Goal: Find contact information: Find contact information

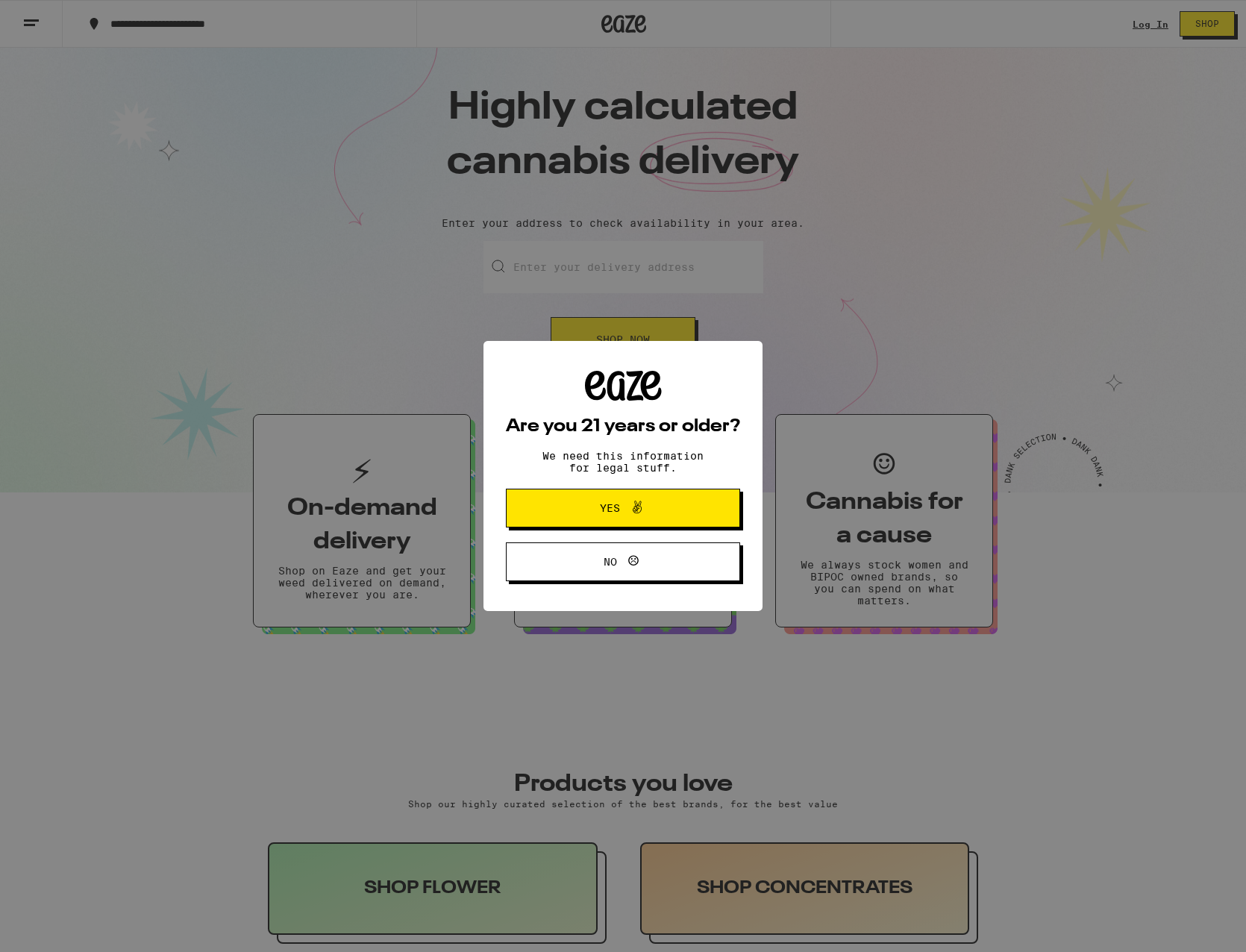
drag, startPoint x: 671, startPoint y: 510, endPoint x: 448, endPoint y: 356, distance: 271.0
click at [670, 510] on span "Yes" at bounding box center [622, 508] width 113 height 19
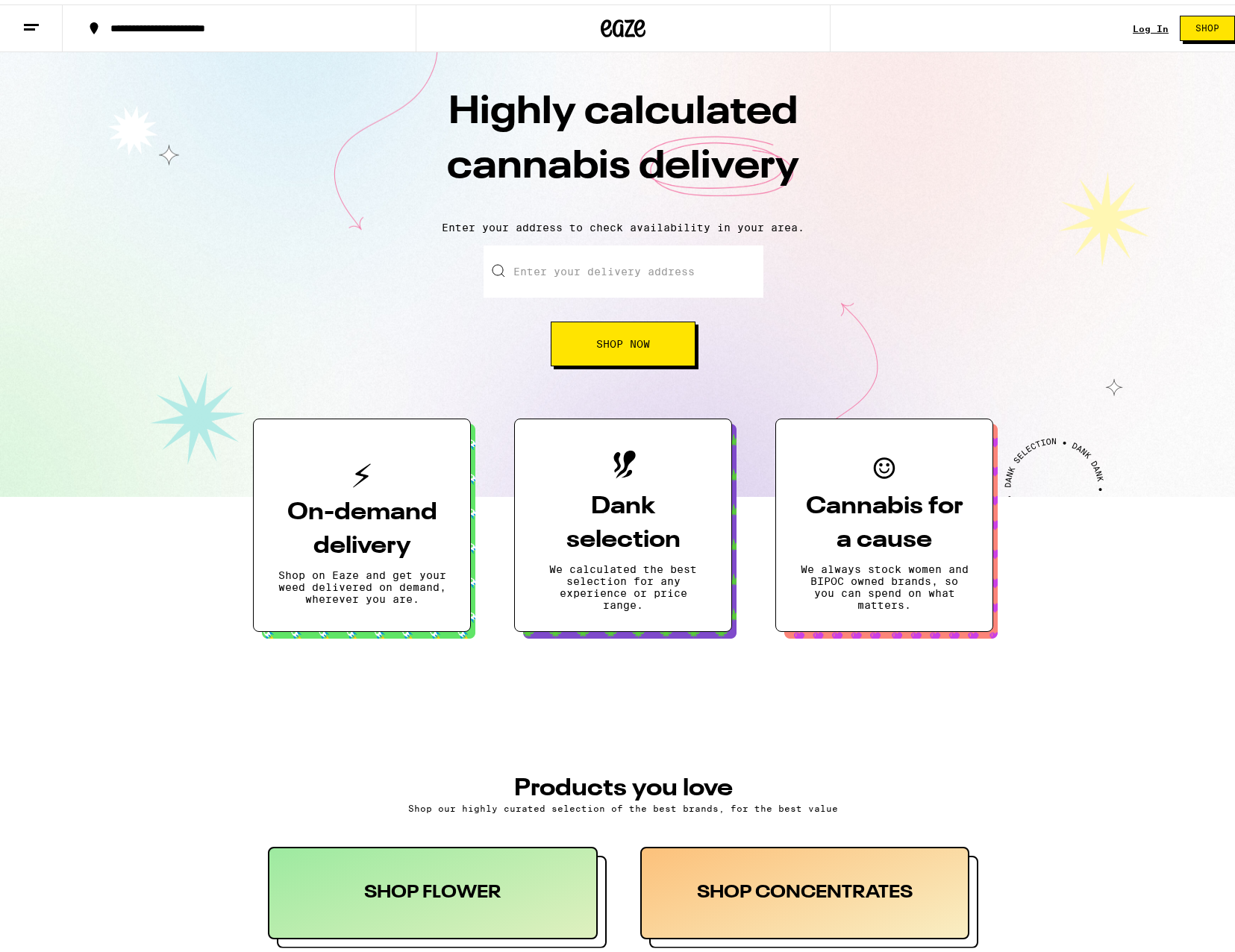
click at [22, 31] on button at bounding box center [31, 25] width 62 height 47
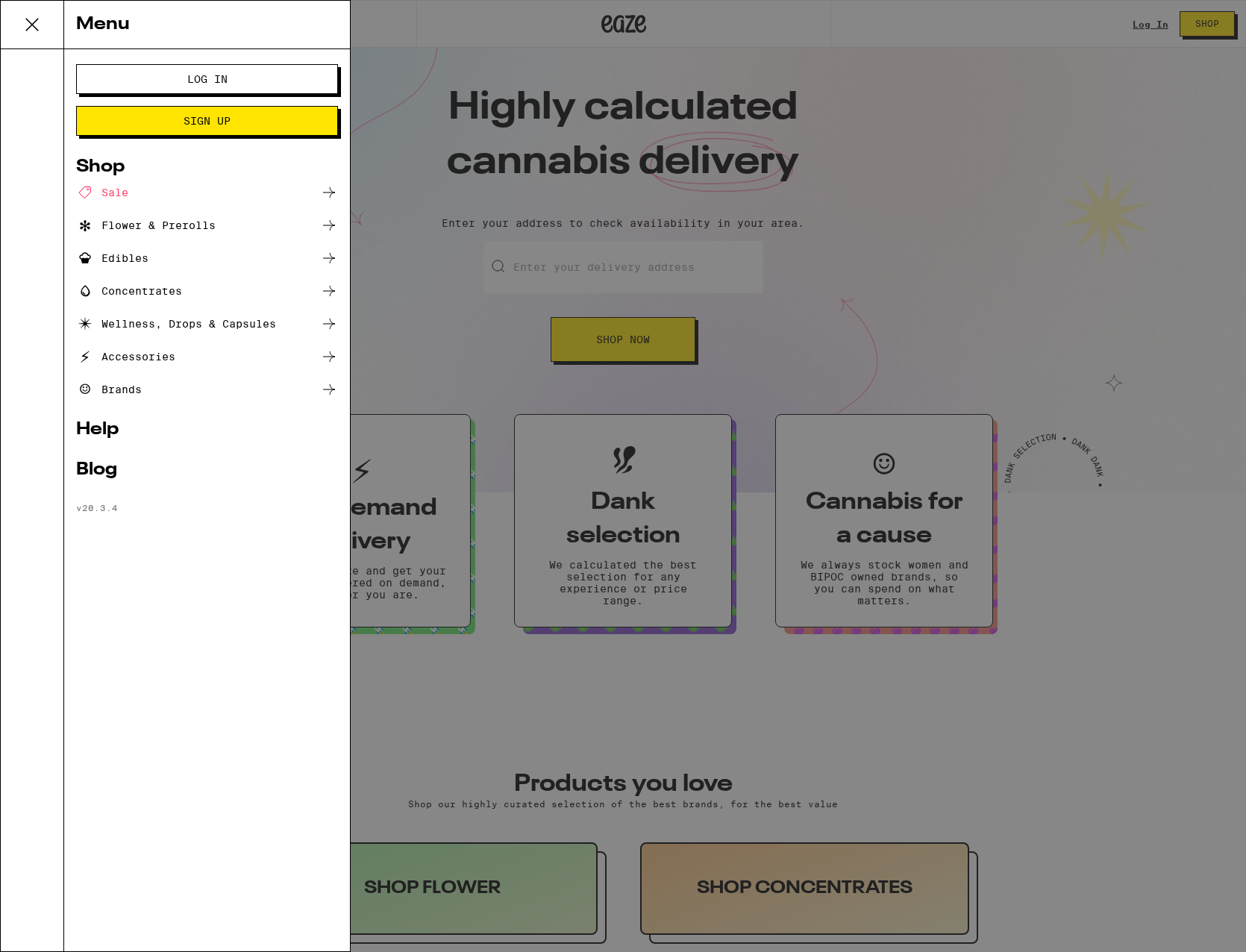
click at [93, 421] on link "Help" at bounding box center [207, 430] width 261 height 18
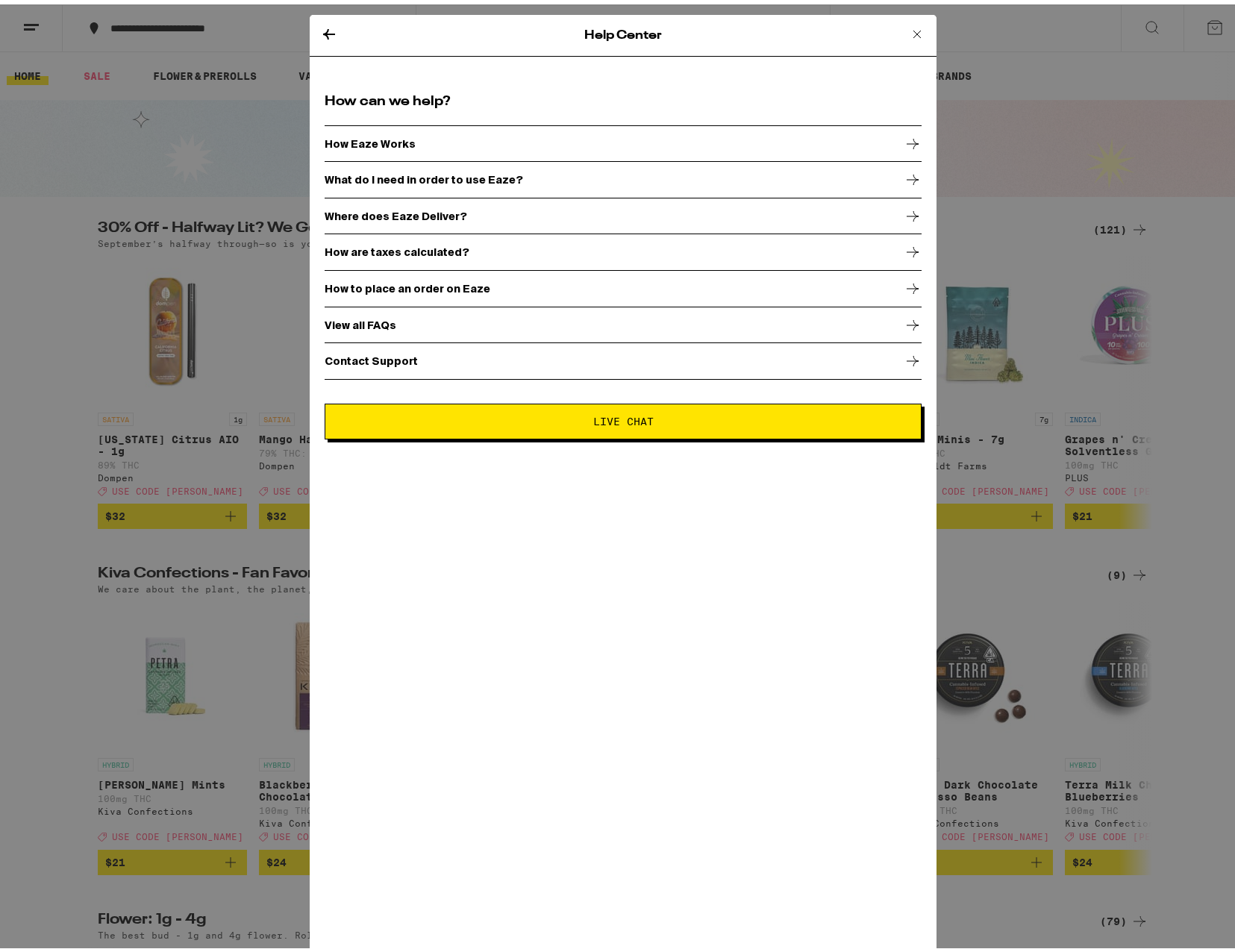
click at [779, 301] on div "How to place an order on Eaze" at bounding box center [623, 284] width 597 height 38
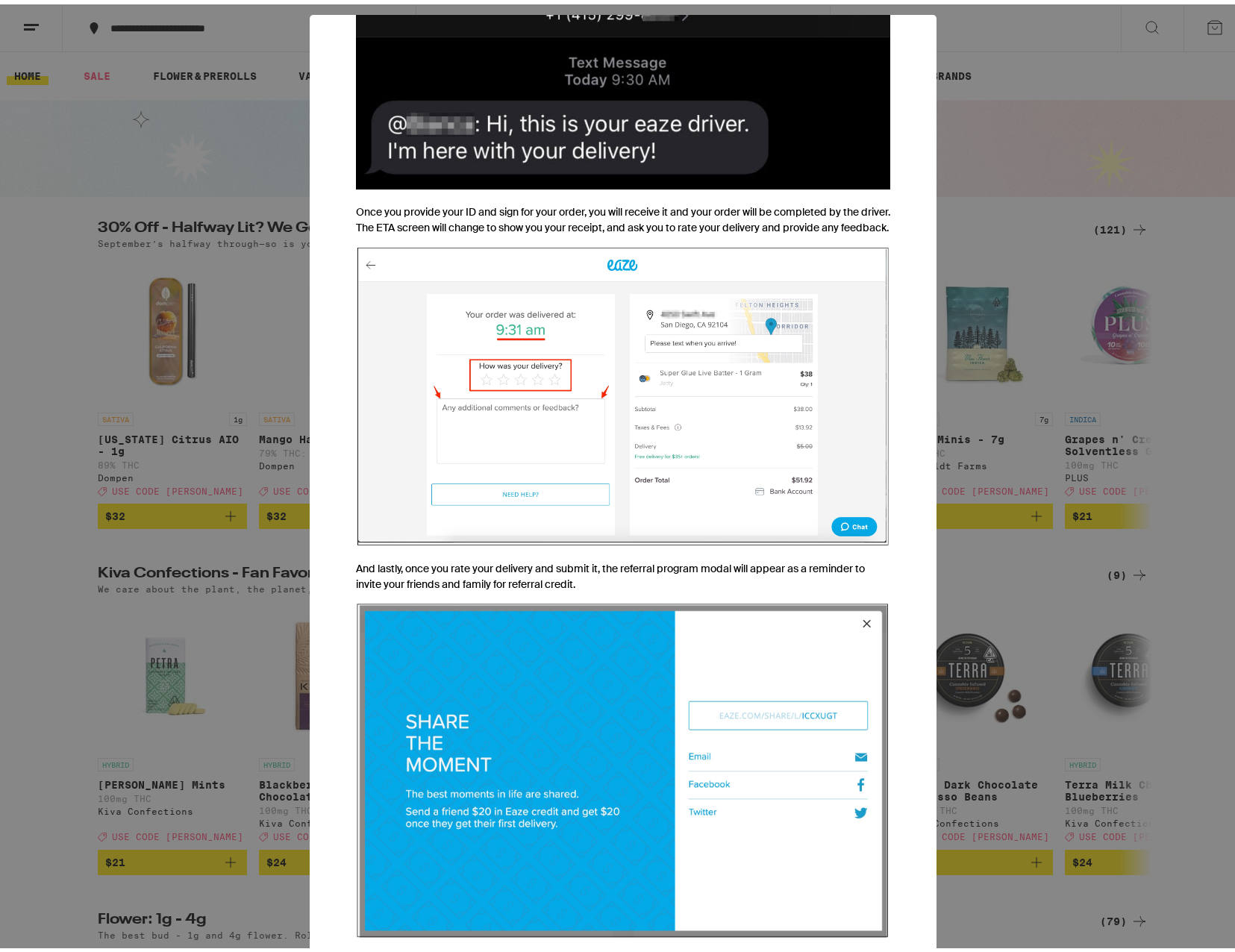
scroll to position [5374, 0]
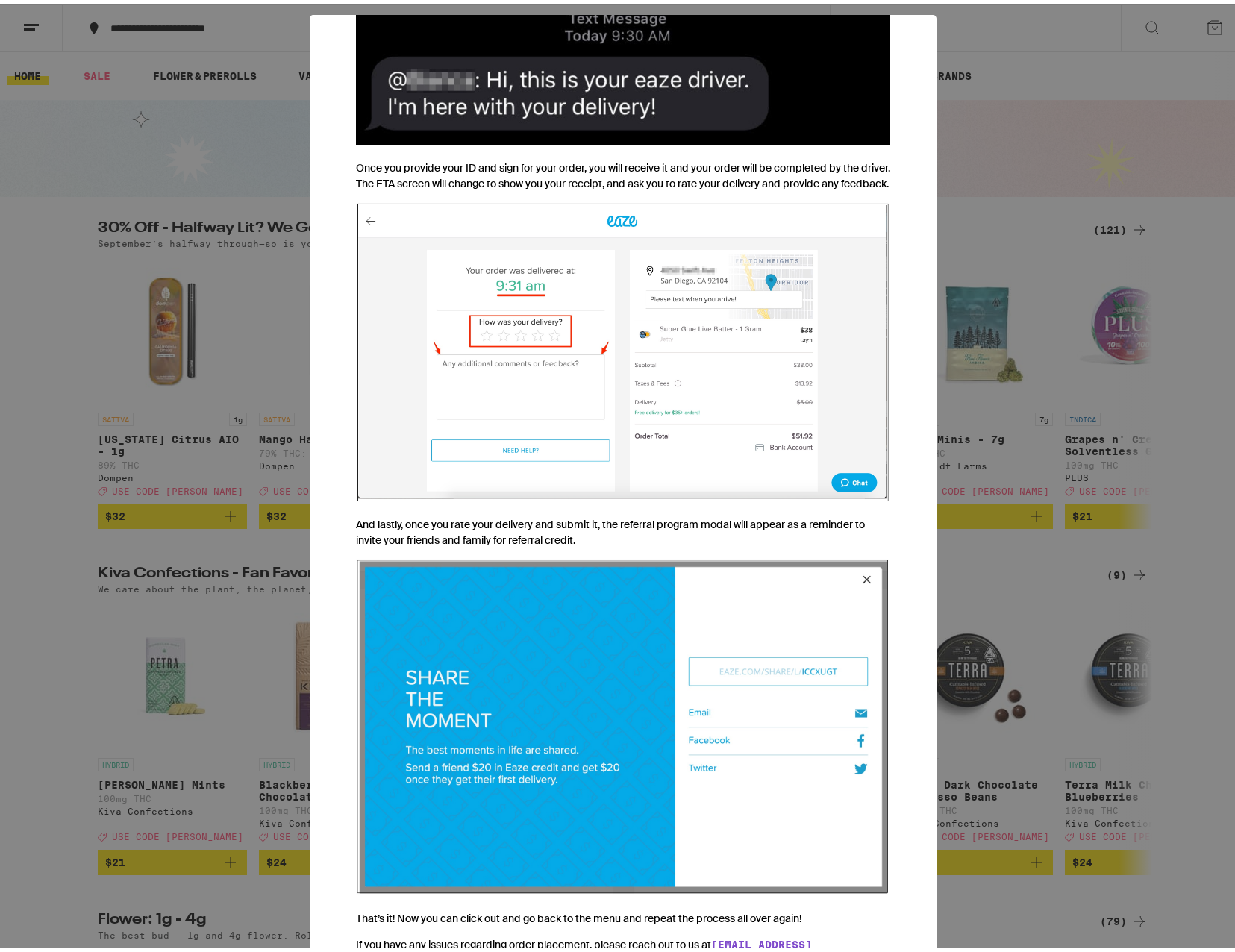
click at [199, 617] on div "Help Center How to Place an Eaze Order It's 2022. You are about to order cannab…" at bounding box center [623, 476] width 1246 height 952
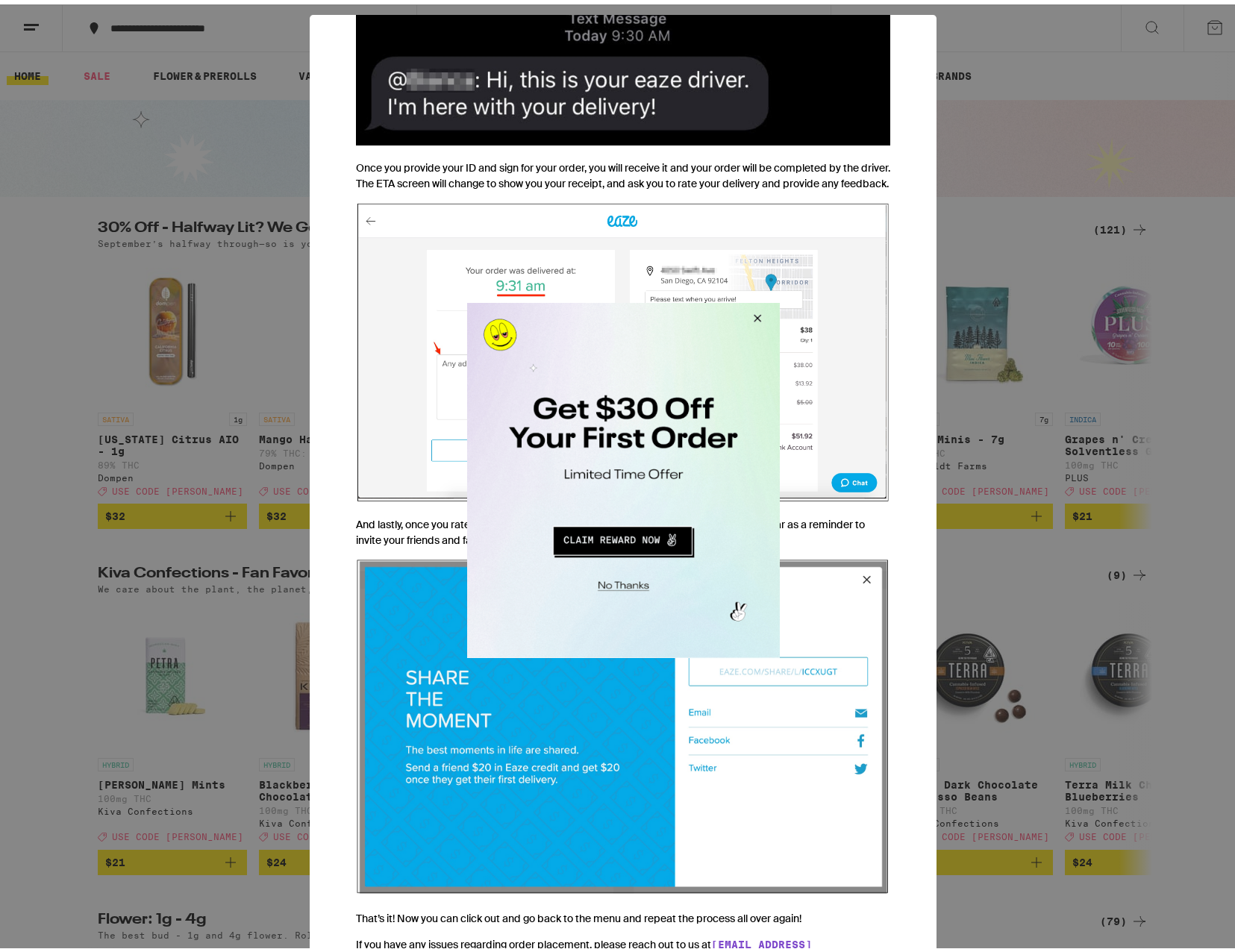
drag, startPoint x: 754, startPoint y: 318, endPoint x: 757, endPoint y: 304, distance: 14.3
click at [752, 318] on button "Close Modal" at bounding box center [755, 319] width 40 height 36
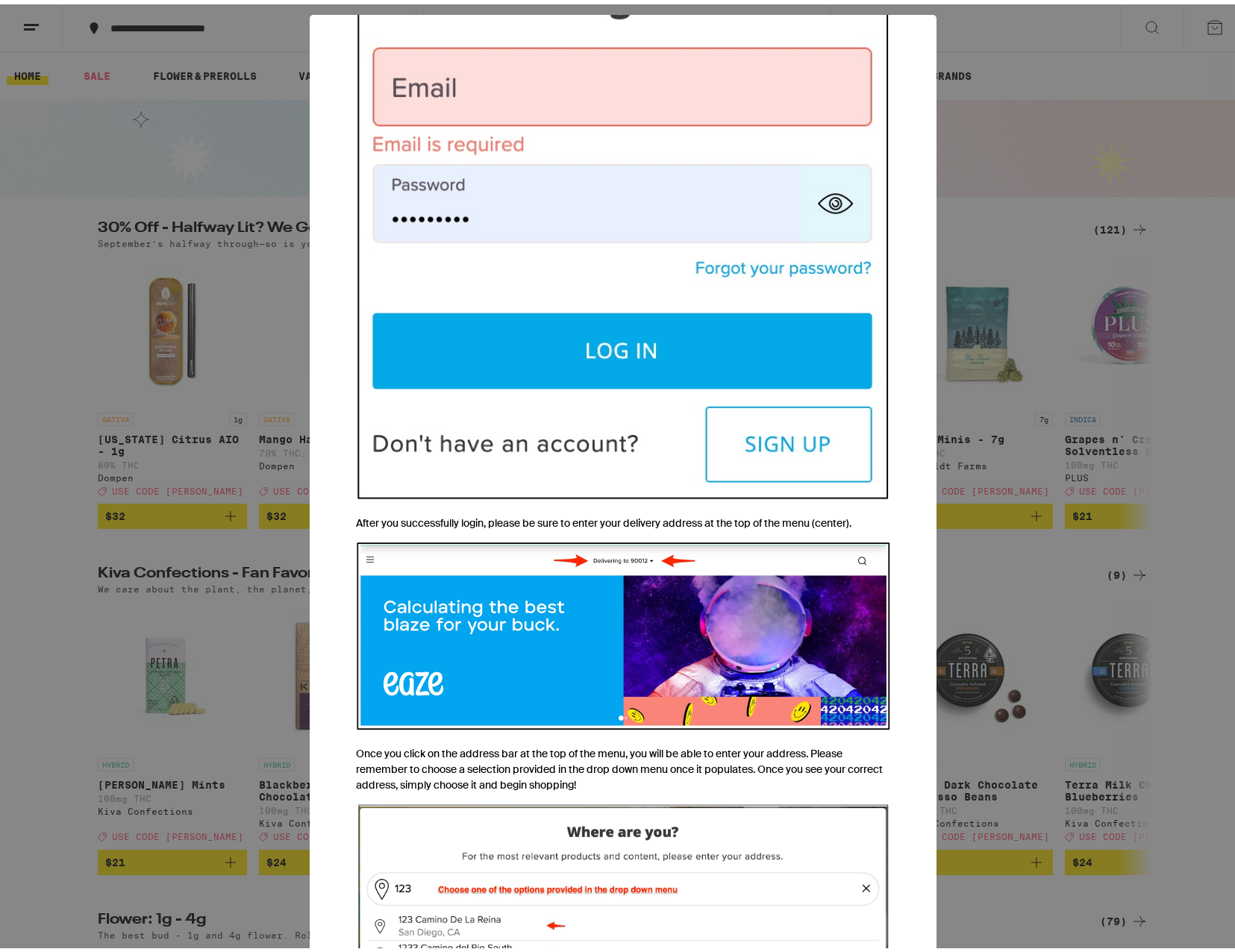
scroll to position [0, 0]
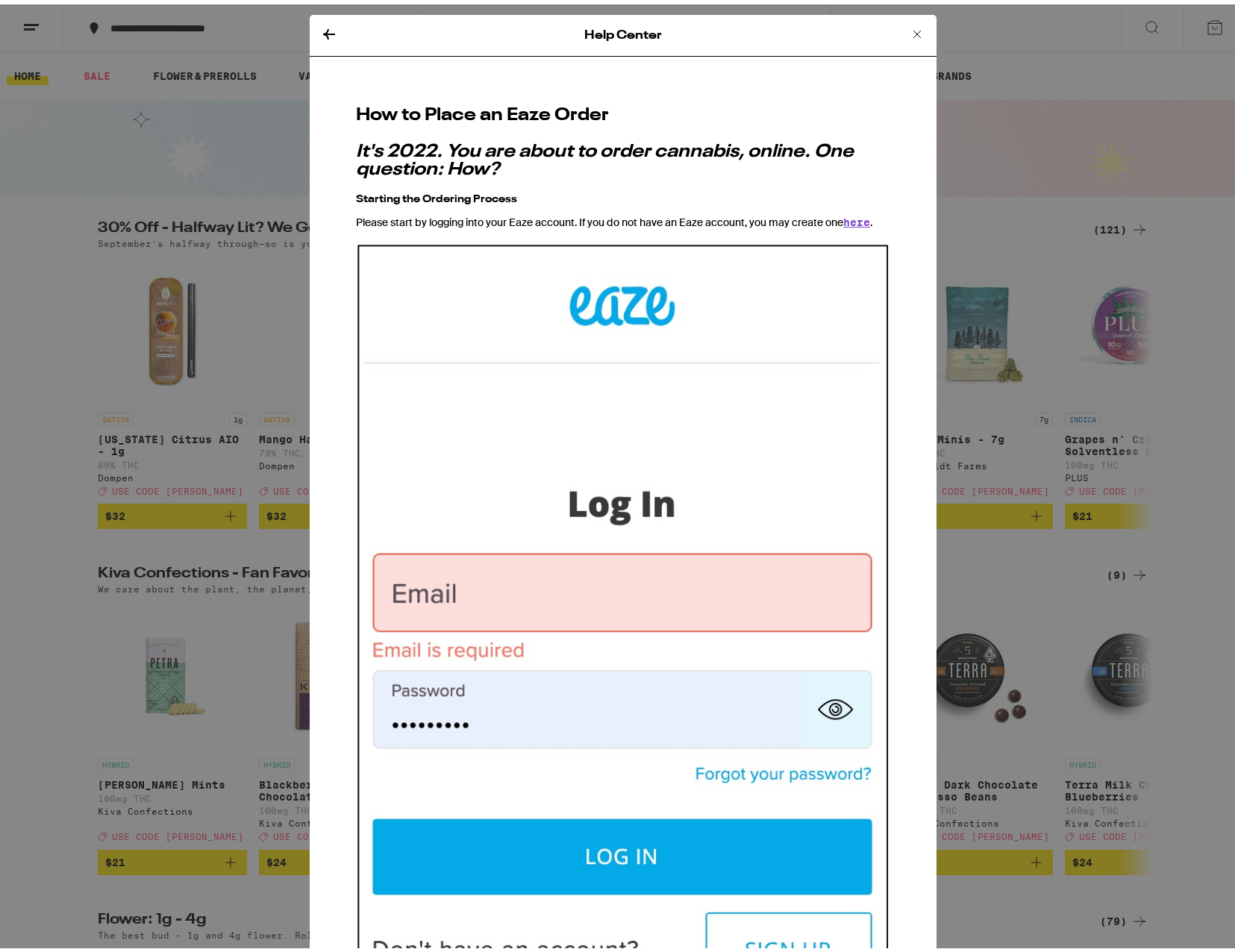
click at [908, 27] on icon at bounding box center [917, 30] width 18 height 18
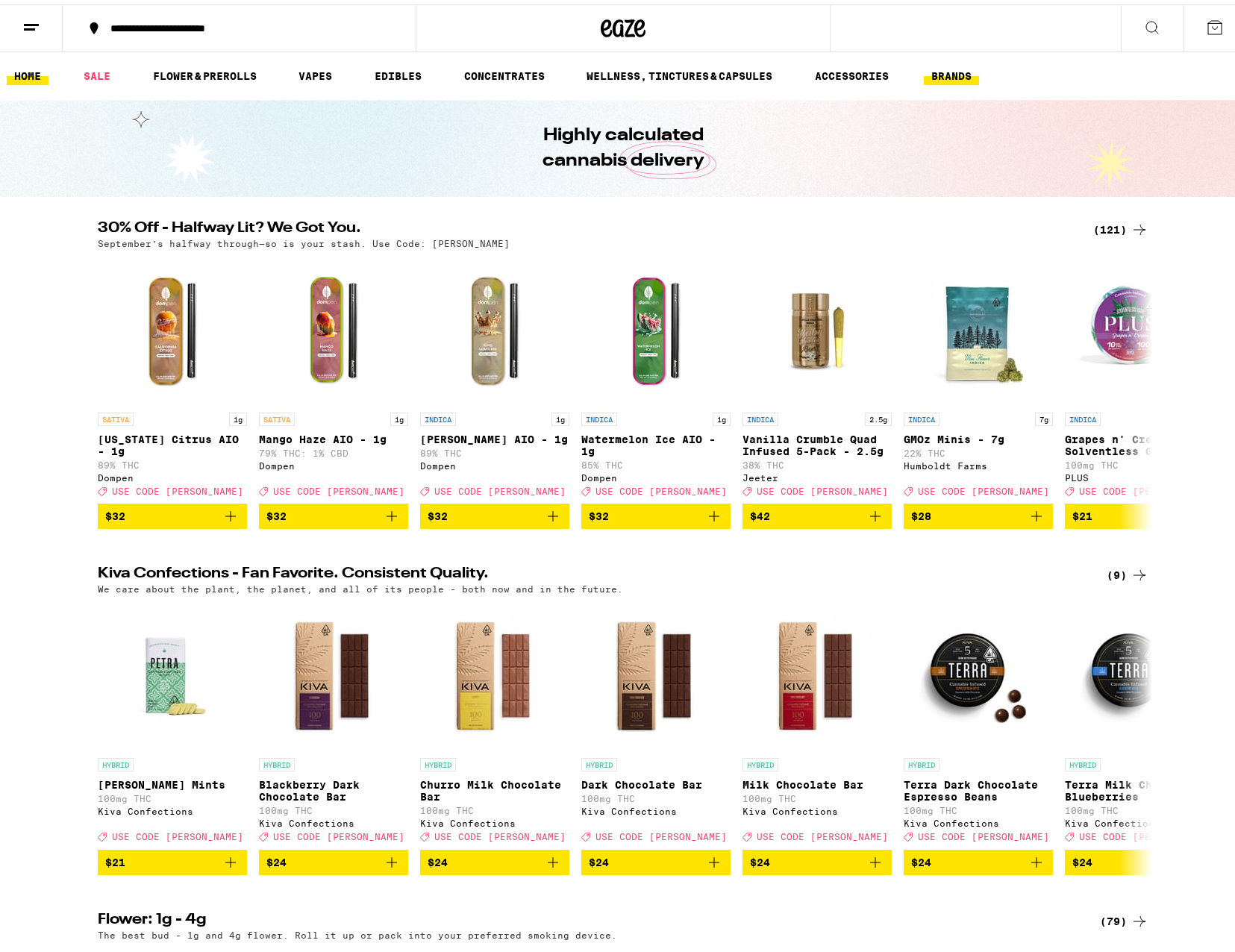
click at [959, 82] on ul "HOME SALE FLOWER & PREROLLS VAPES EDIBLES CONCENTRATES WELLNESS, TINCTURES & CA…" at bounding box center [623, 71] width 1246 height 47
click at [953, 74] on link "BRANDS" at bounding box center [951, 71] width 55 height 18
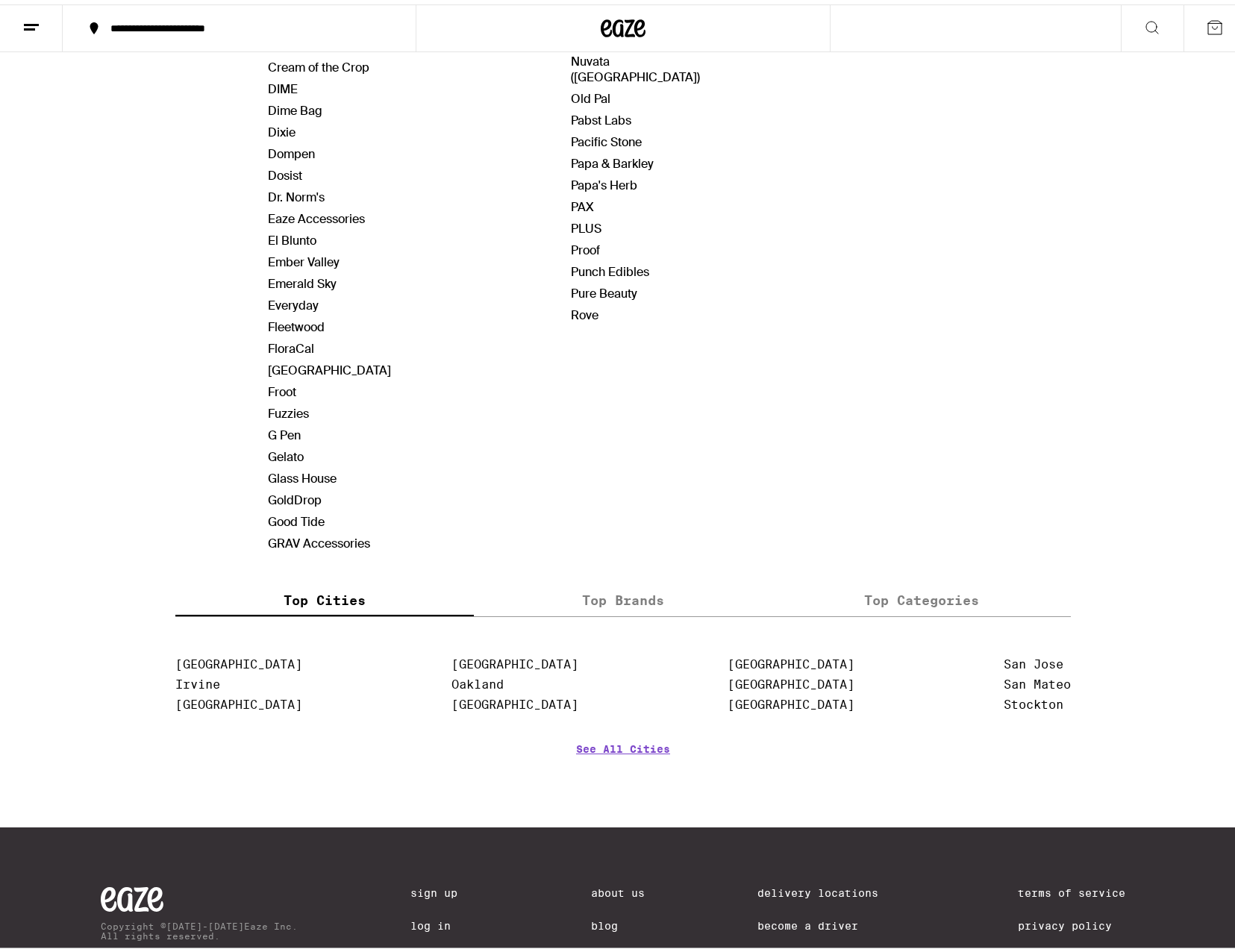
scroll to position [891, 0]
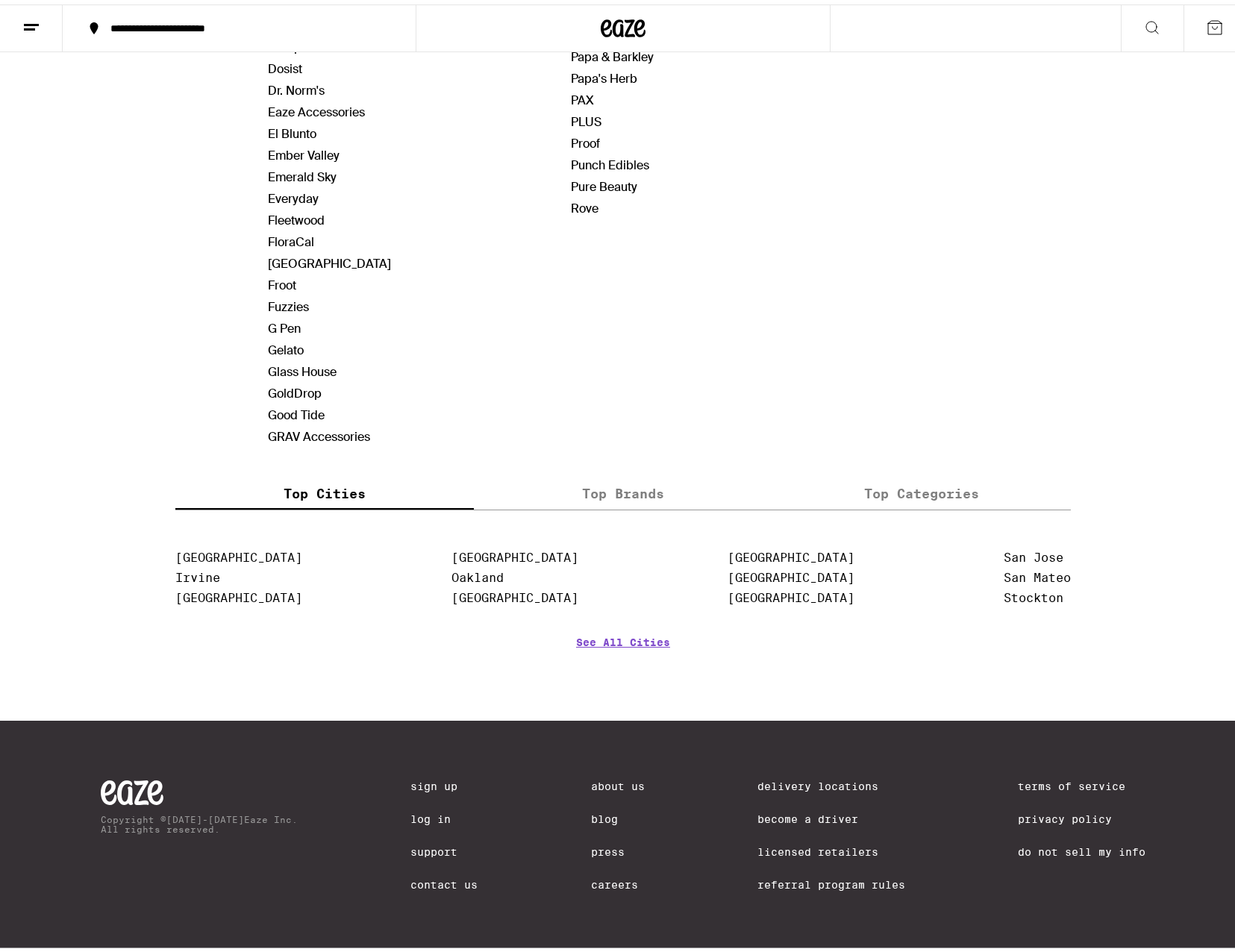
click at [429, 876] on link "Contact Us" at bounding box center [444, 881] width 68 height 12
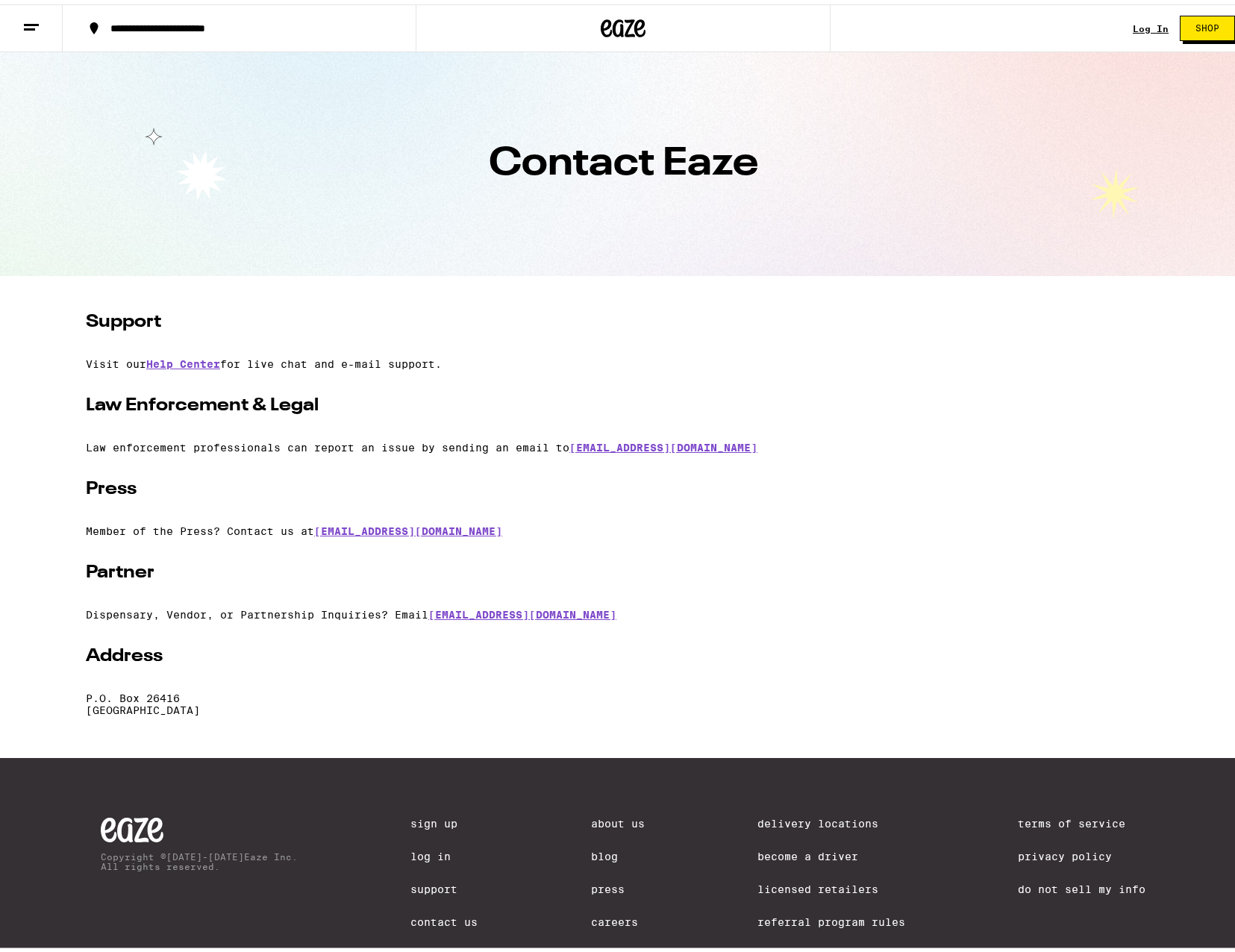
click at [714, 676] on div "Support Visit our Help Center for live chat and e-mail support. Law Enforcement…" at bounding box center [623, 509] width 1075 height 406
